Goal: Transaction & Acquisition: Purchase product/service

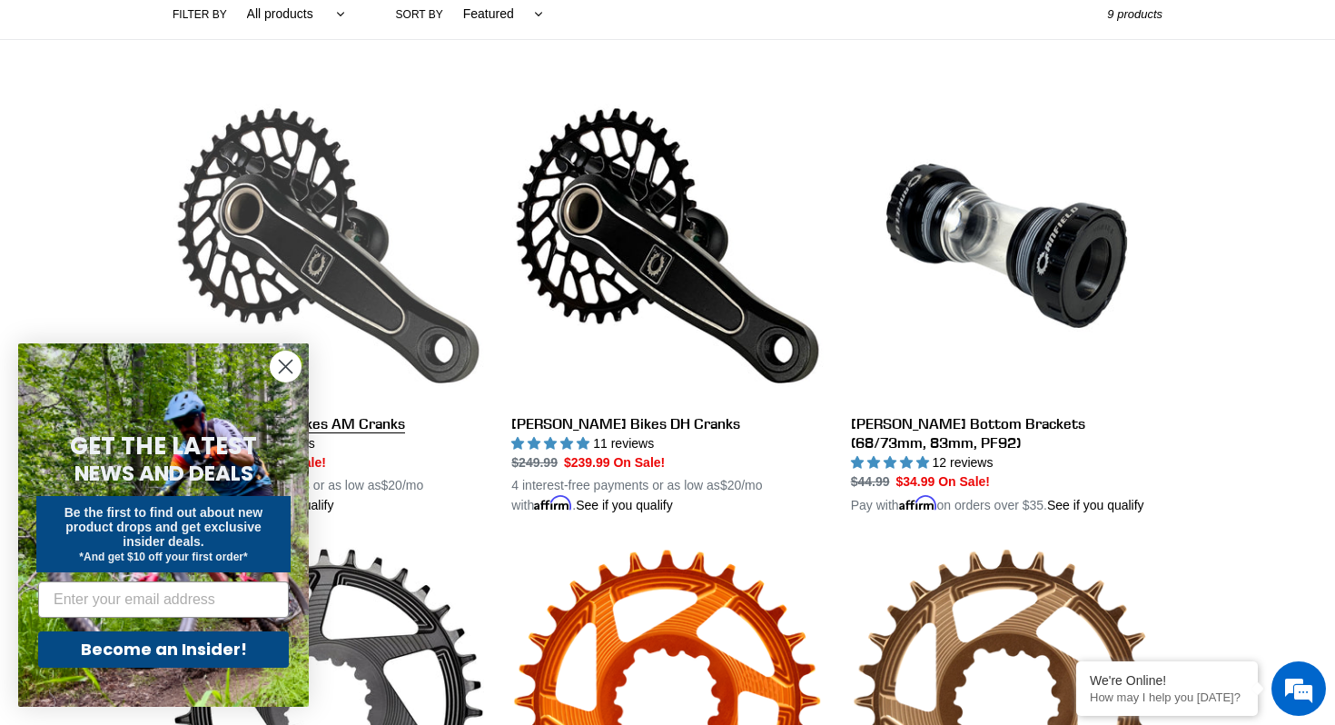
scroll to position [453, 0]
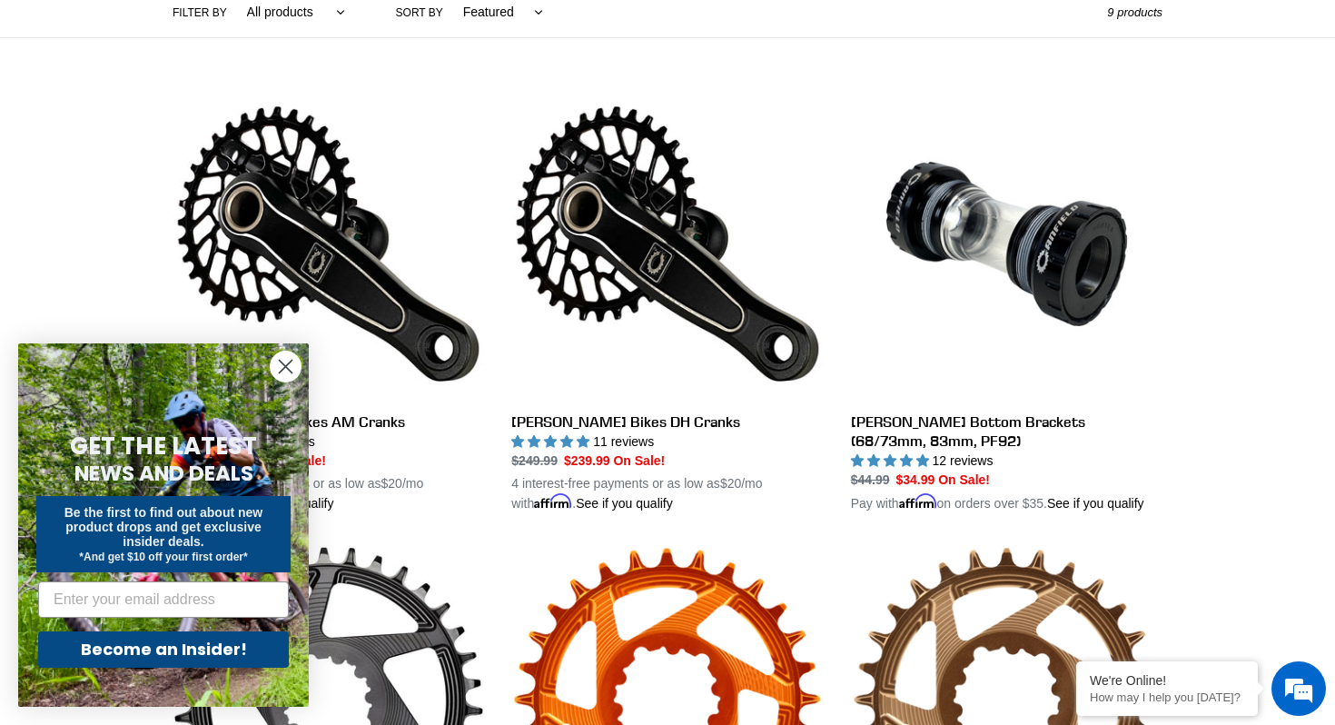
click at [280, 358] on circle "Close dialog" at bounding box center [286, 366] width 30 height 30
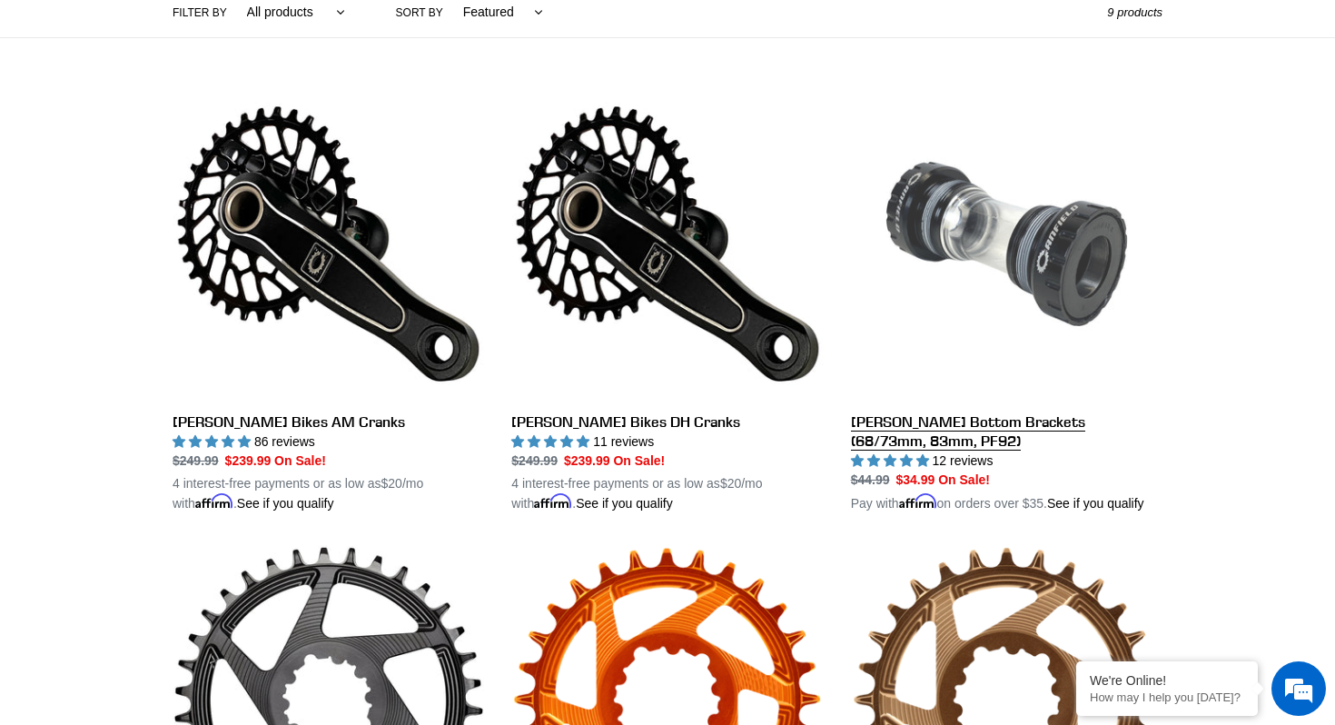
scroll to position [0, 0]
click at [947, 421] on link "[PERSON_NAME] Bottom Brackets (68/73mm, 83mm, PF92)" at bounding box center [1006, 300] width 311 height 425
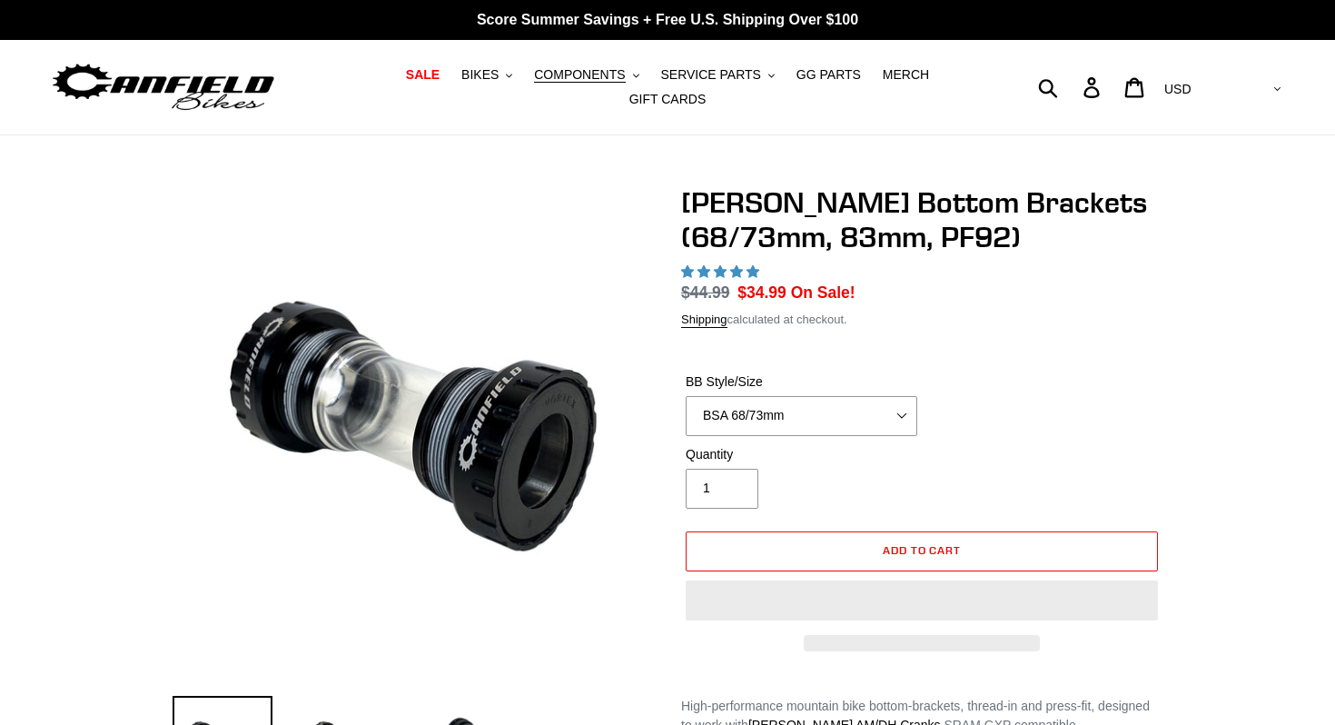
select select "highest-rating"
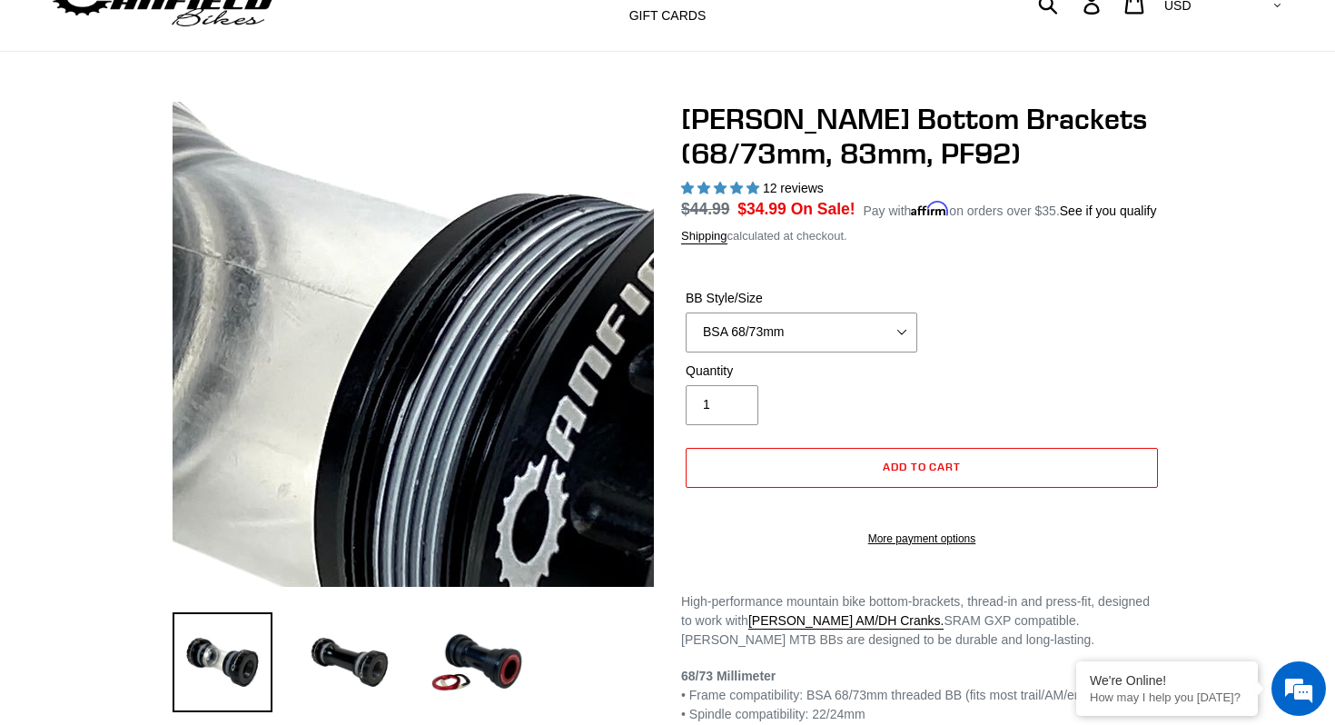
scroll to position [104, 0]
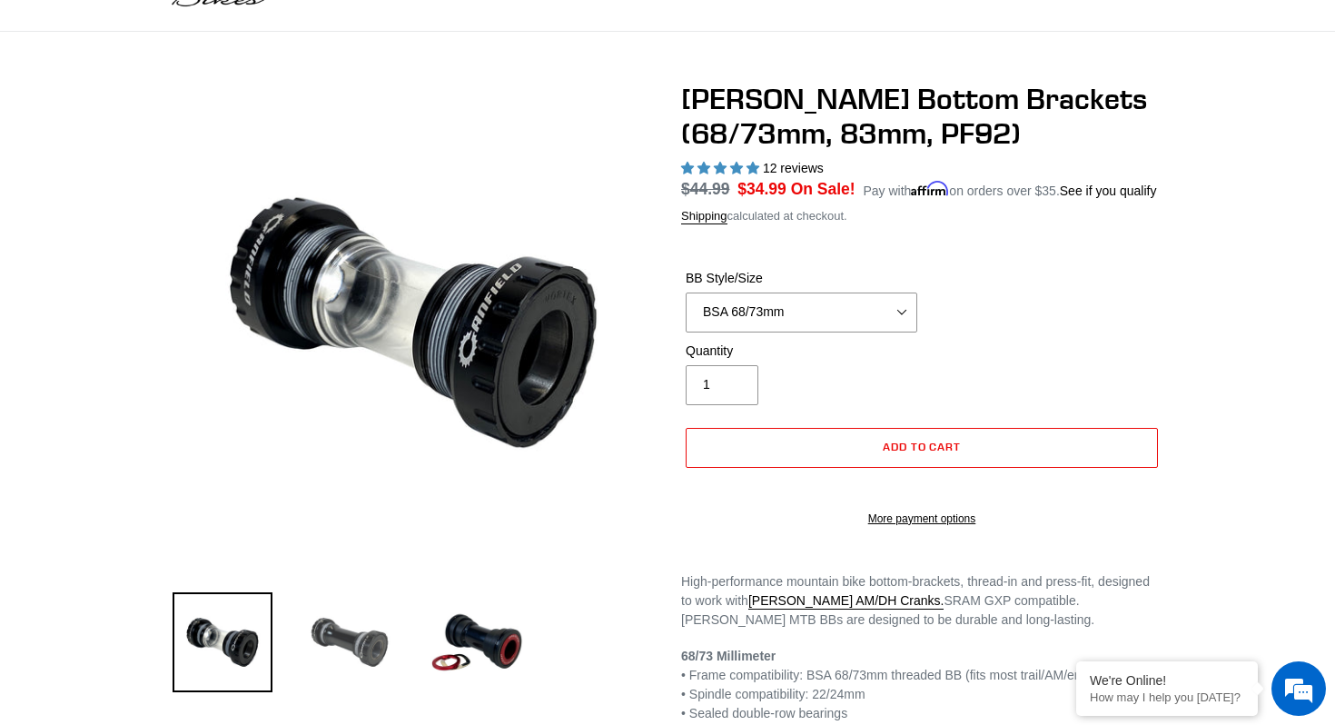
click at [350, 641] on img at bounding box center [350, 642] width 100 height 100
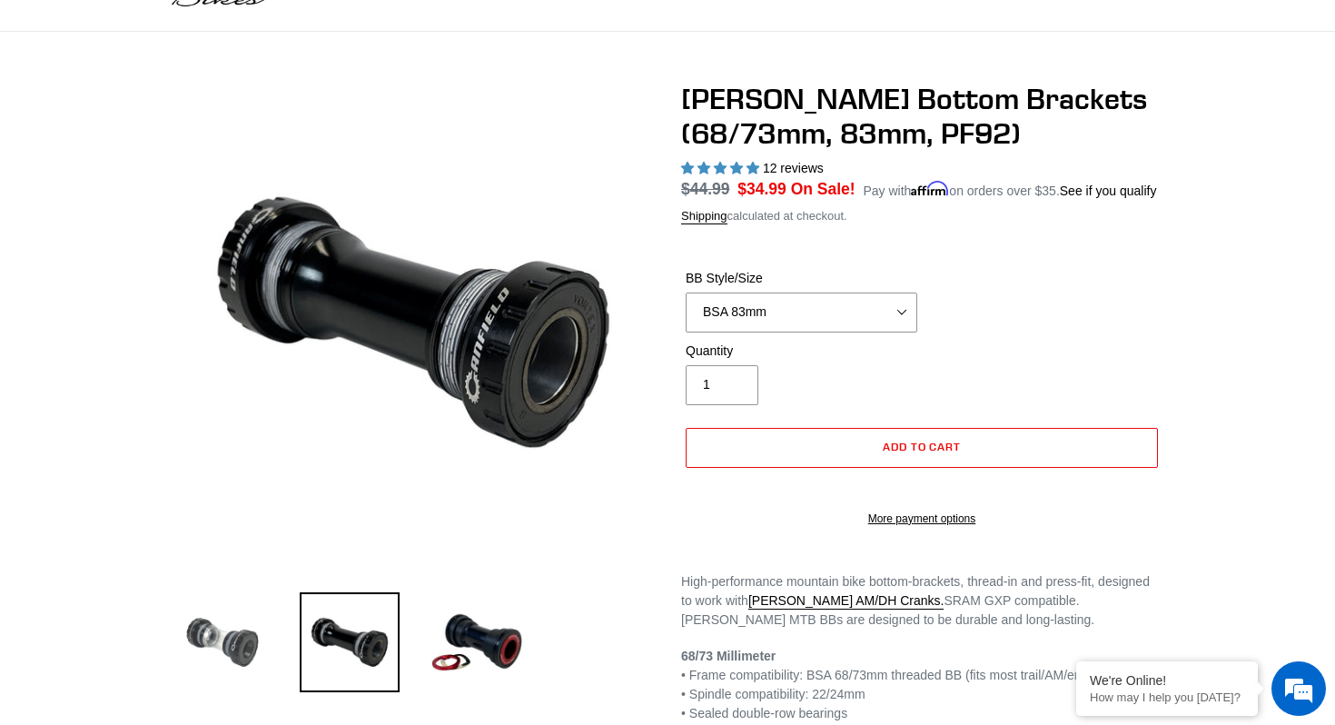
click at [242, 646] on img at bounding box center [223, 642] width 100 height 100
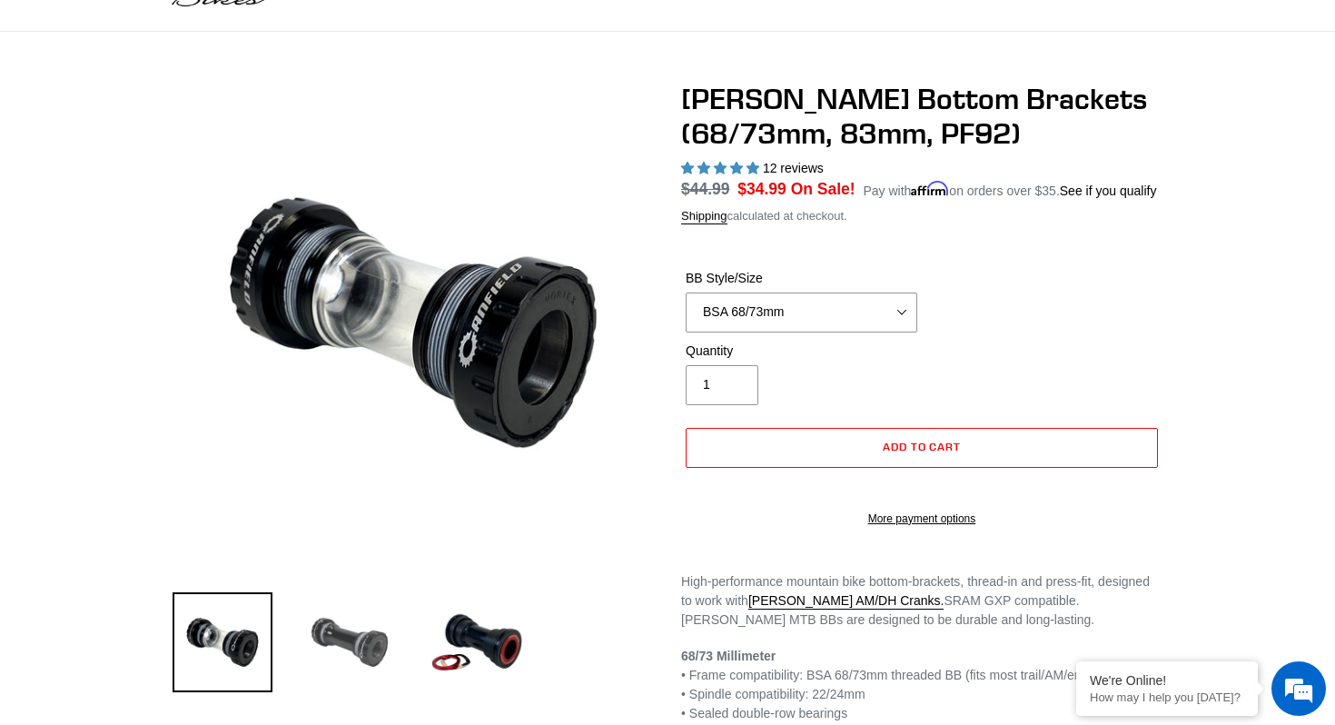
click at [347, 647] on img at bounding box center [350, 642] width 100 height 100
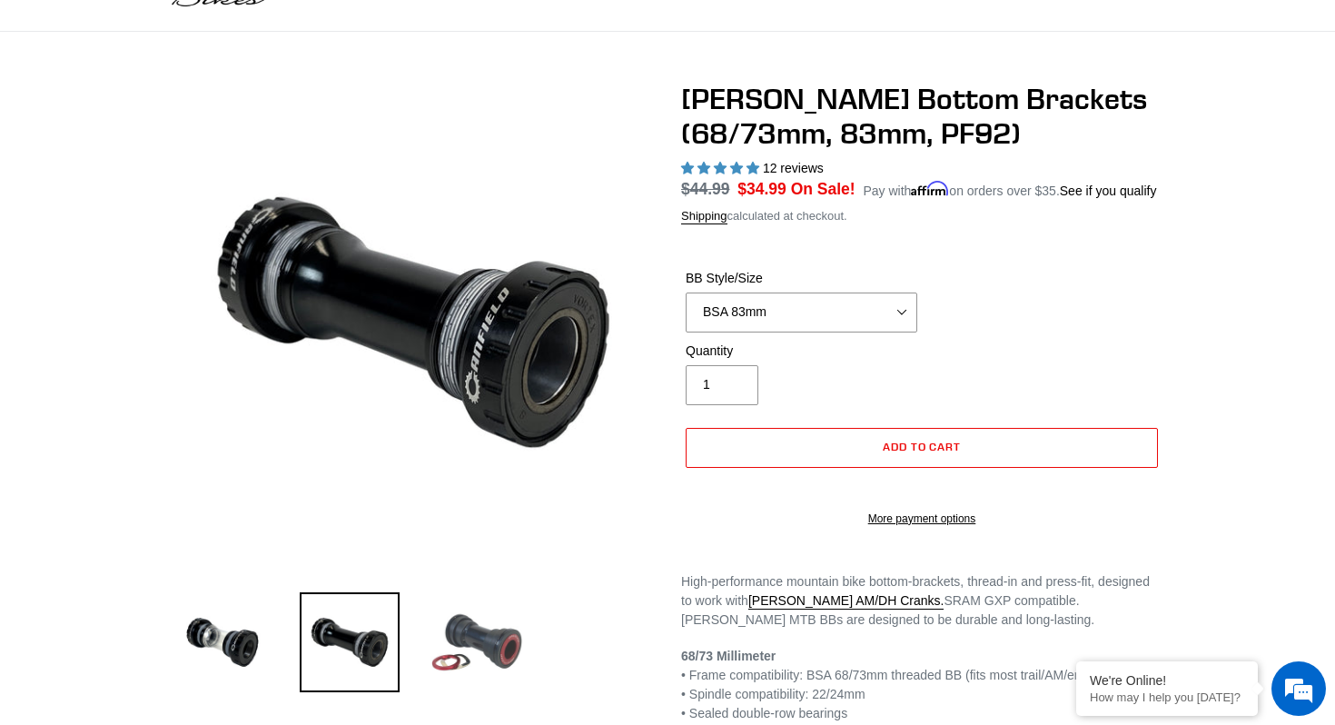
click at [469, 651] on img at bounding box center [477, 642] width 100 height 100
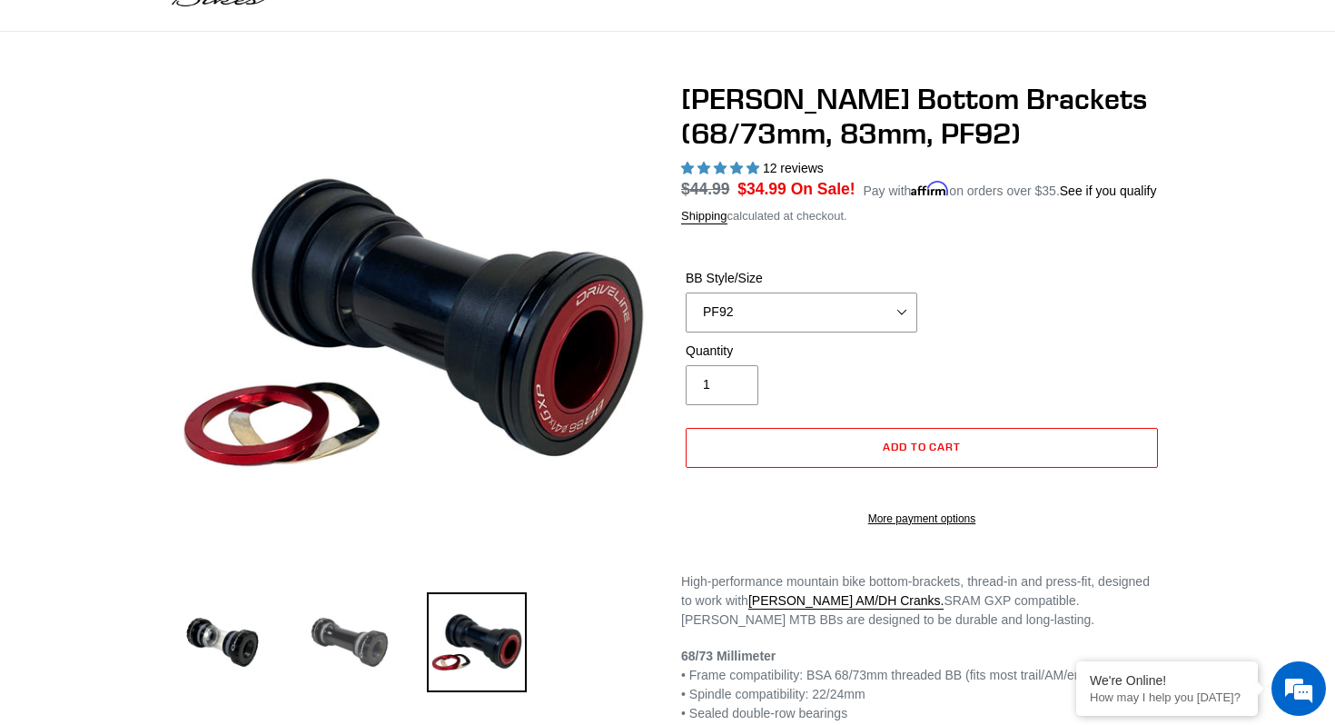
click at [358, 652] on img at bounding box center [350, 642] width 100 height 100
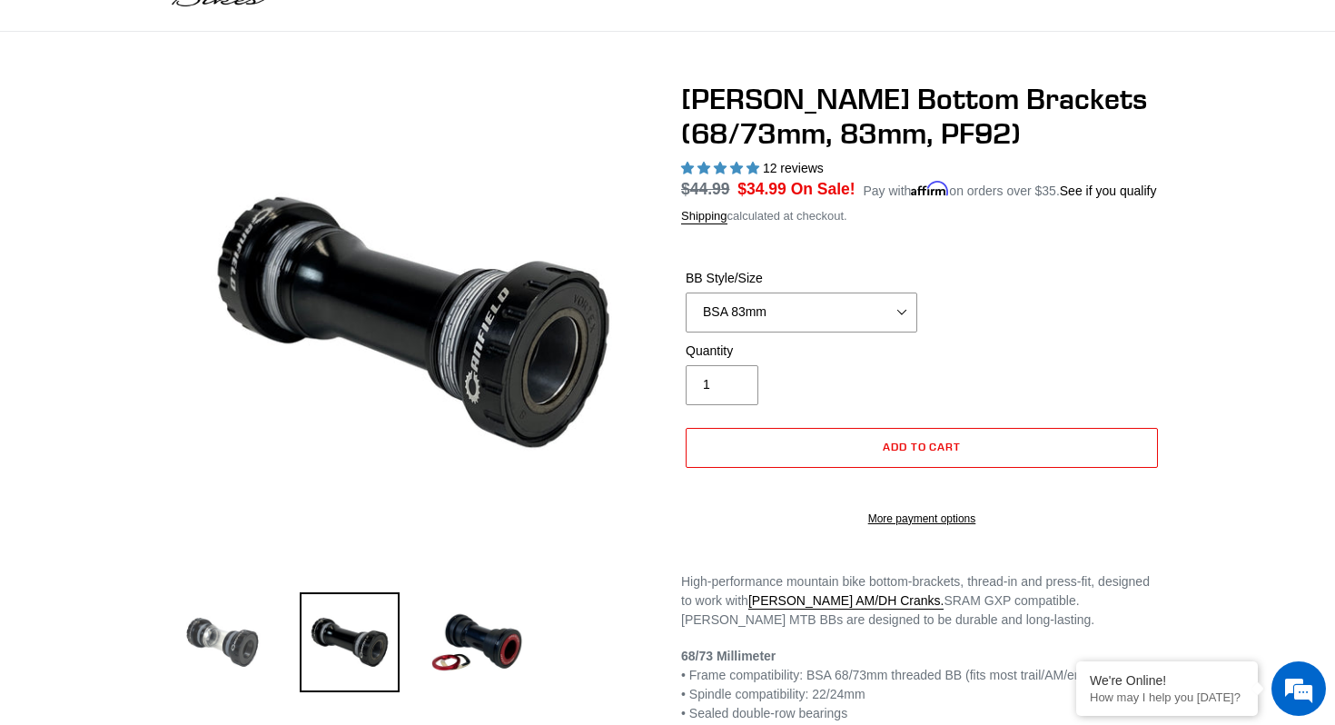
click at [199, 642] on img at bounding box center [223, 642] width 100 height 100
select select "BSA 68/73mm"
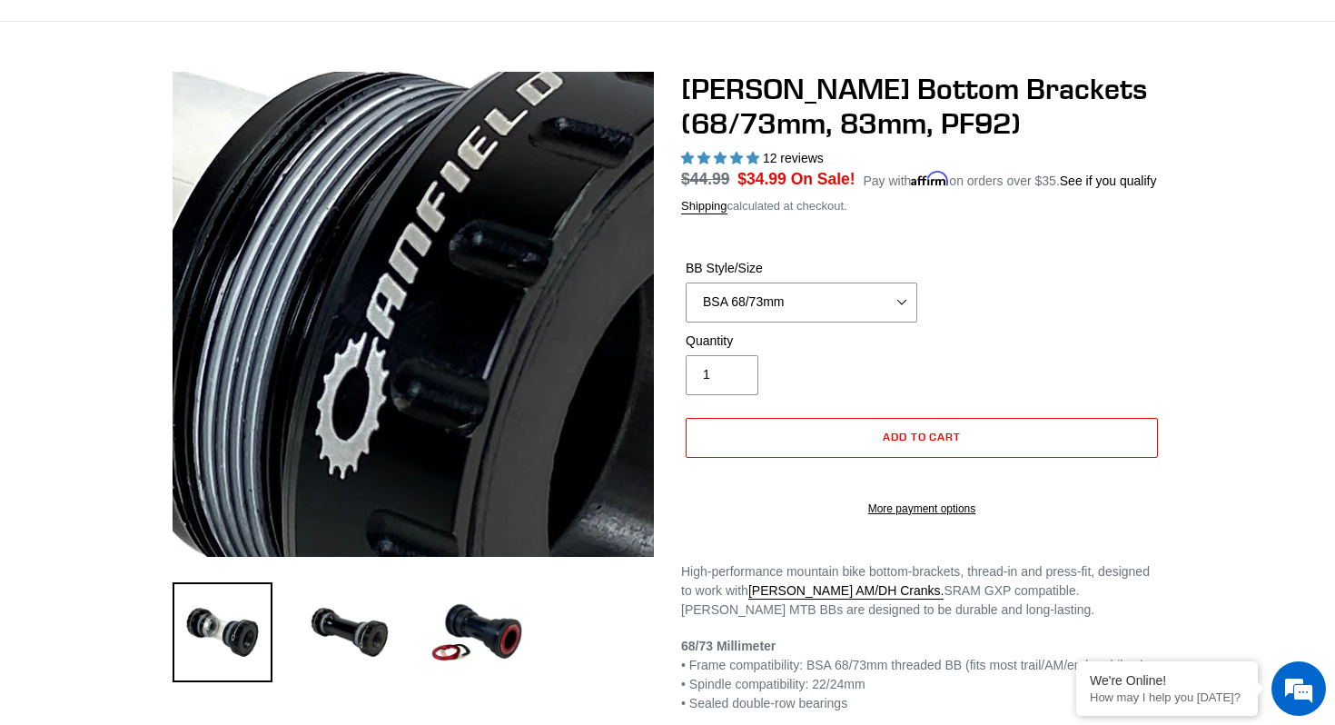
scroll to position [114, 0]
